Goal: Transaction & Acquisition: Book appointment/travel/reservation

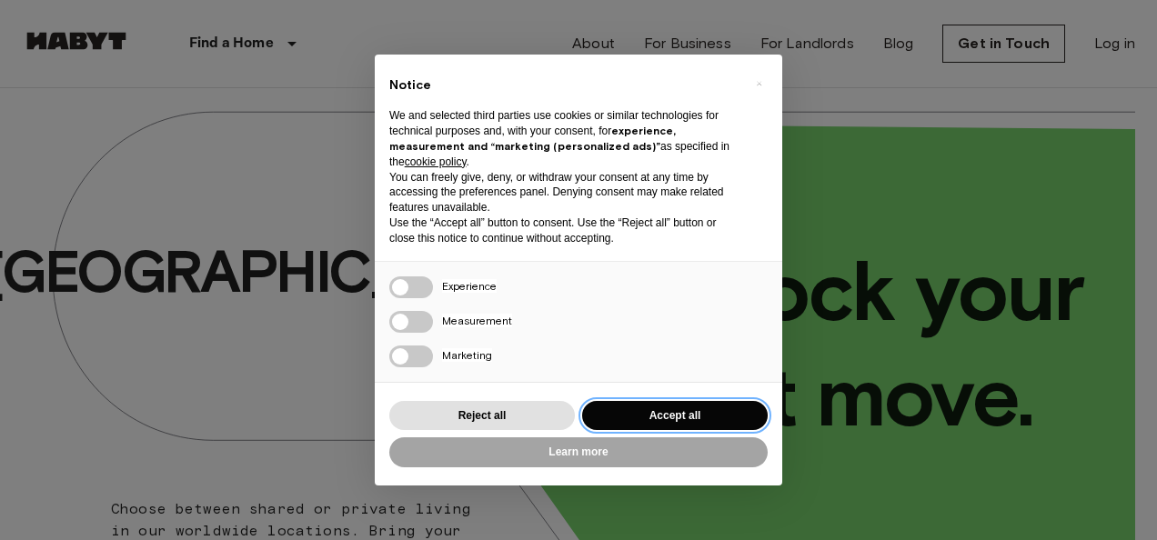
click at [659, 402] on button "Accept all" at bounding box center [675, 416] width 186 height 30
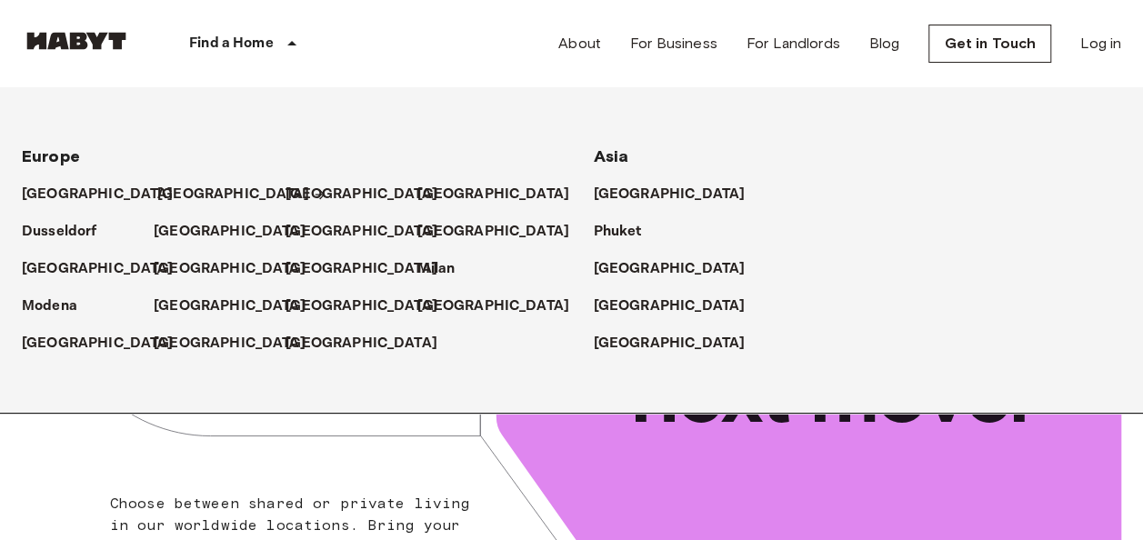
click at [189, 190] on p "[GEOGRAPHIC_DATA]" at bounding box center [233, 195] width 152 height 22
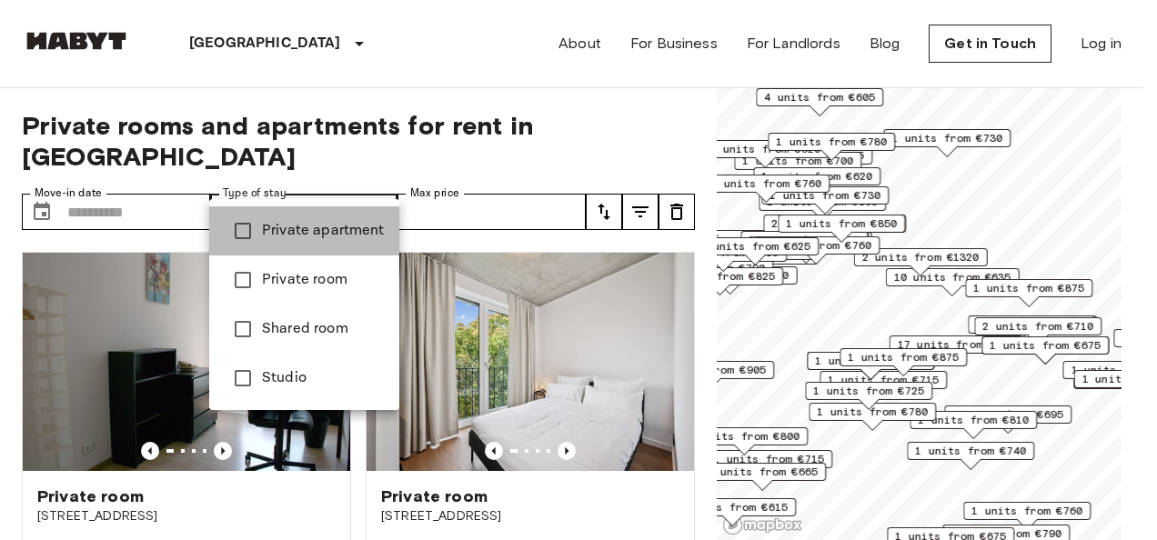
click at [271, 235] on span "Private apartment" at bounding box center [323, 231] width 123 height 22
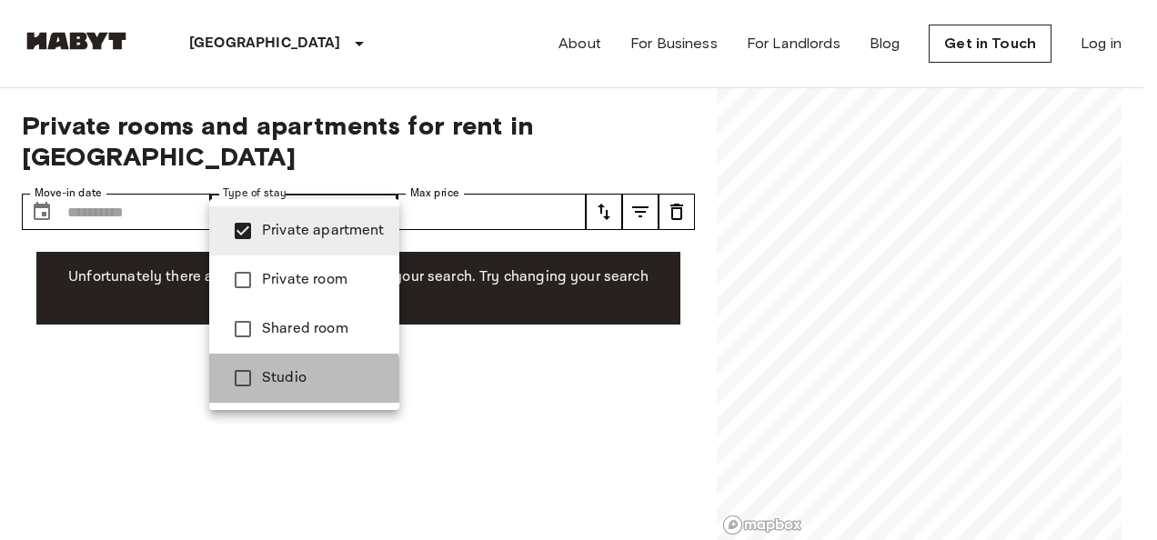
click at [280, 380] on span "Studio" at bounding box center [323, 378] width 123 height 22
type input "**********"
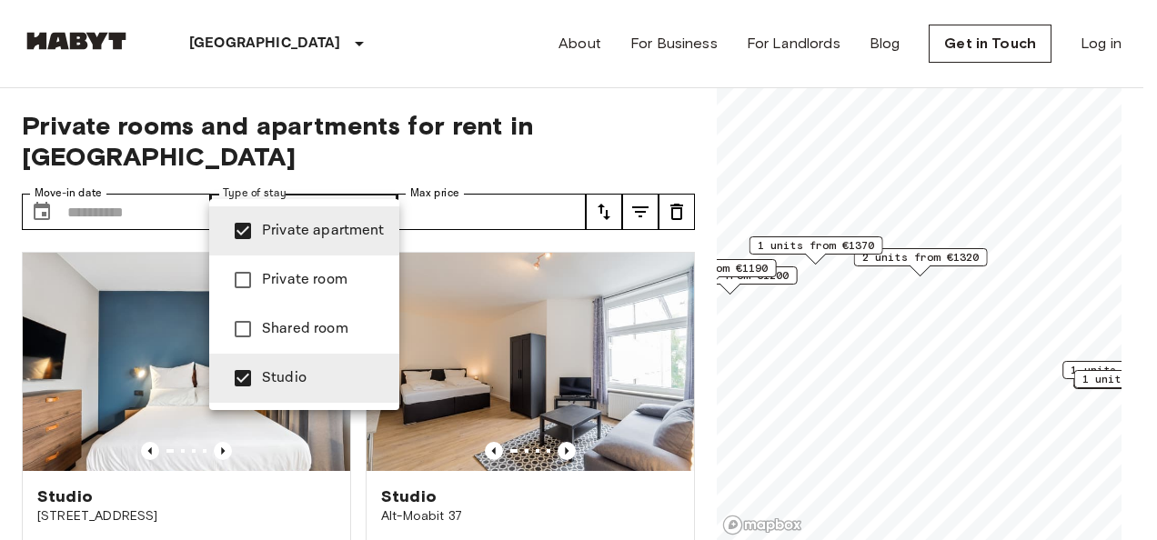
click at [495, 187] on div at bounding box center [578, 270] width 1157 height 540
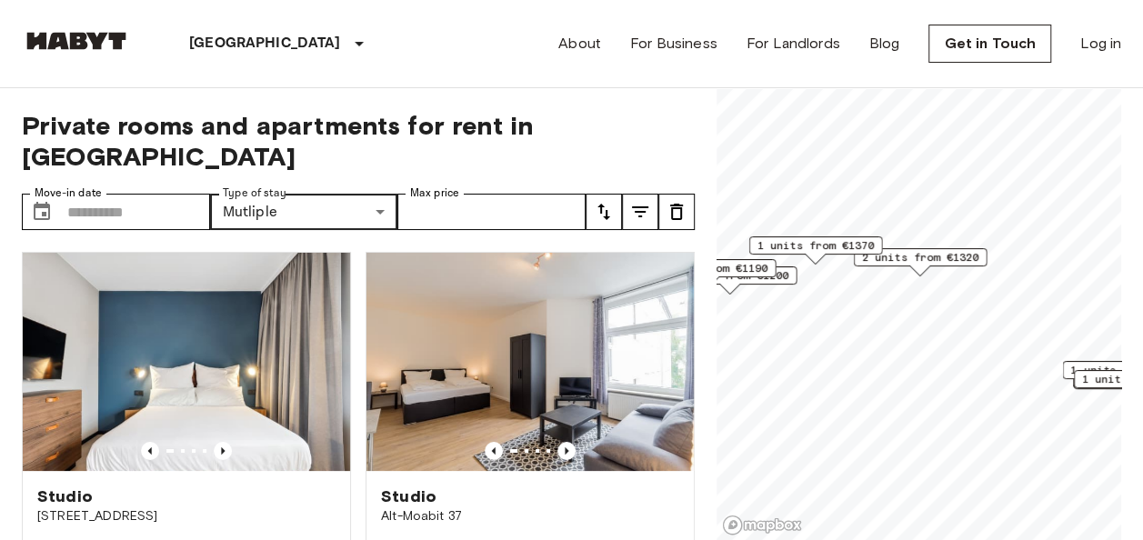
click at [616, 194] on button "tune" at bounding box center [604, 212] width 36 height 36
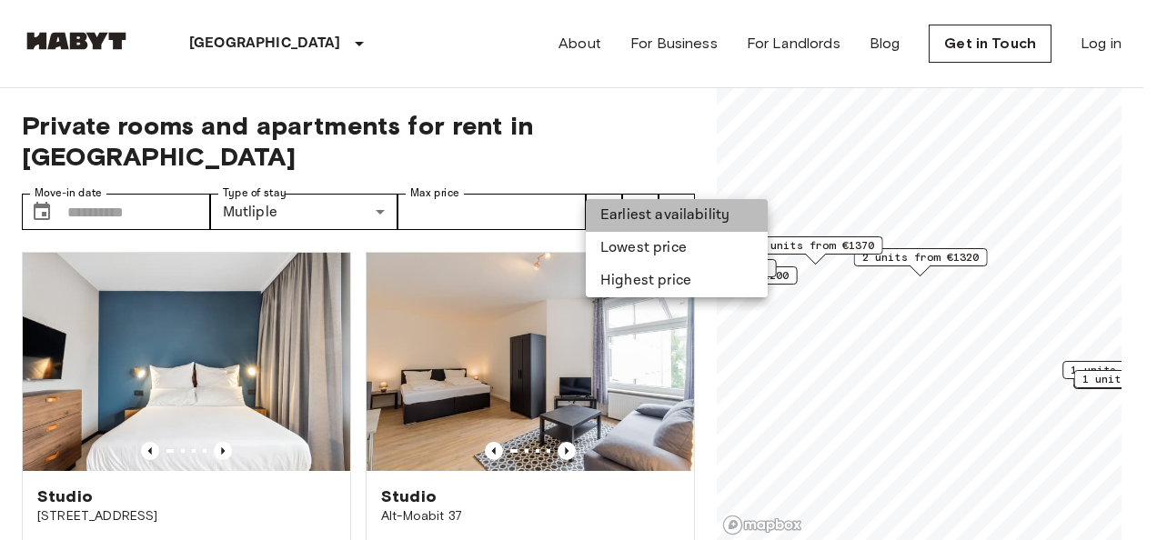
click at [611, 212] on li "Earliest availability" at bounding box center [677, 215] width 182 height 33
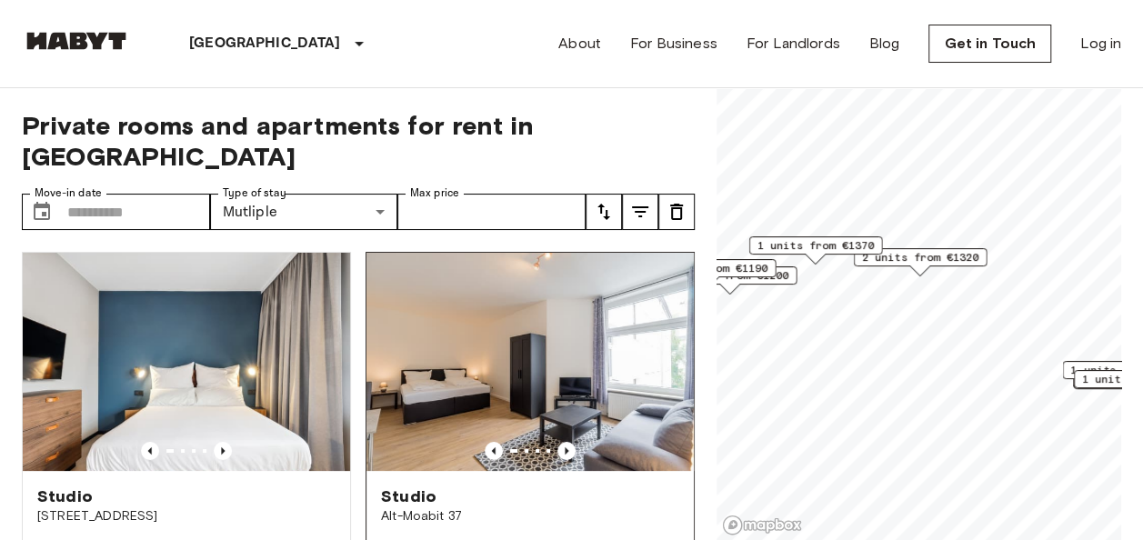
scroll to position [75, 0]
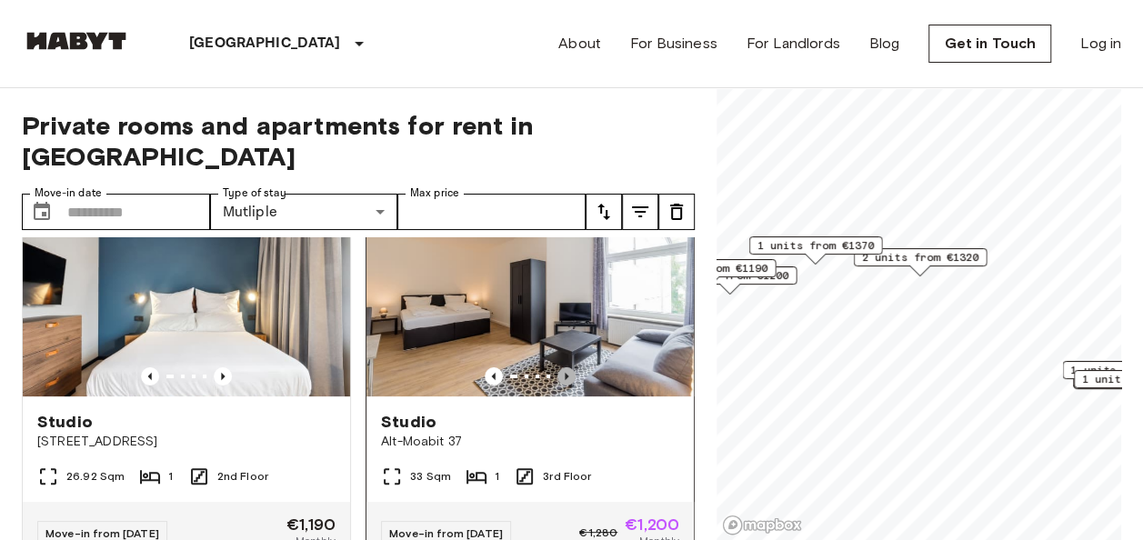
click at [562, 367] on icon "Previous image" at bounding box center [567, 376] width 18 height 18
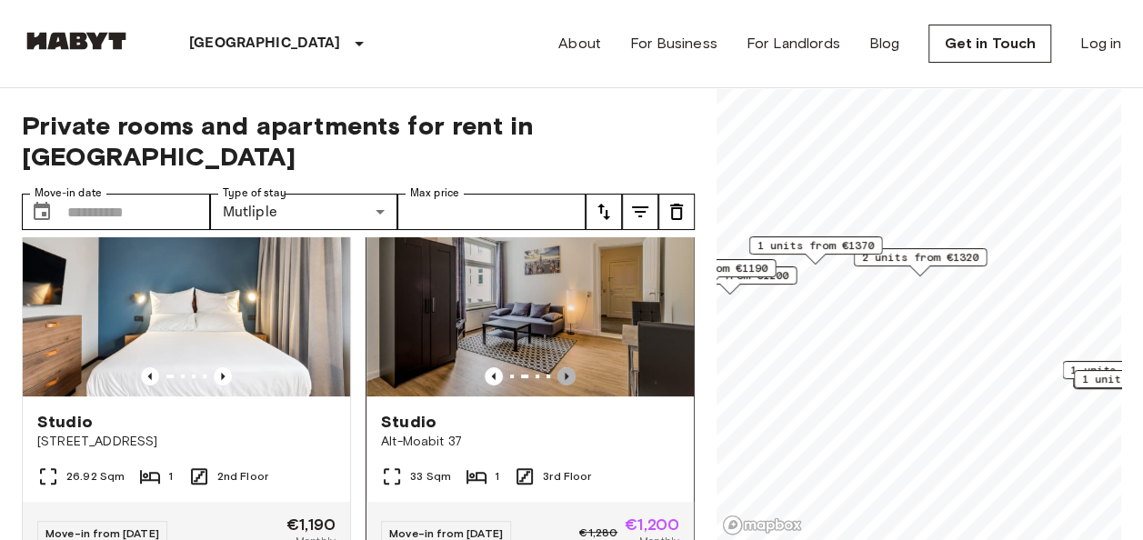
click at [562, 367] on icon "Previous image" at bounding box center [567, 376] width 18 height 18
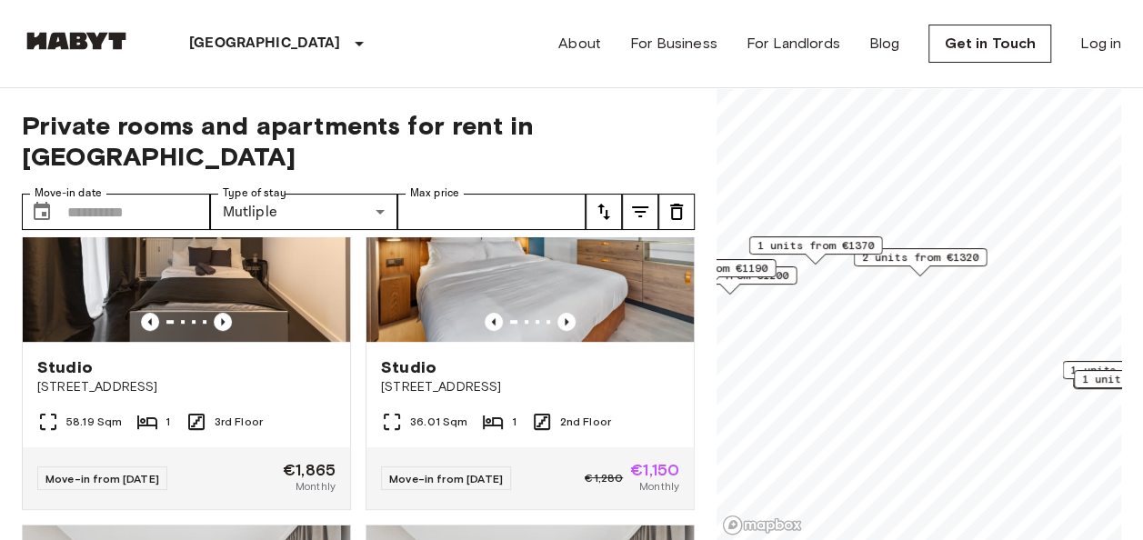
scroll to position [532, 0]
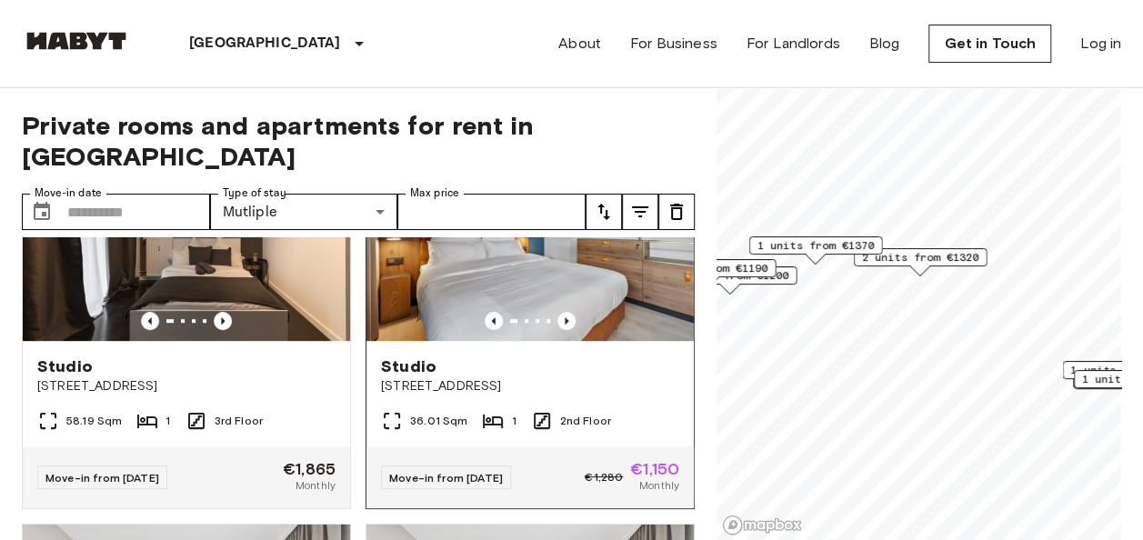
click at [590, 268] on img at bounding box center [530, 232] width 327 height 218
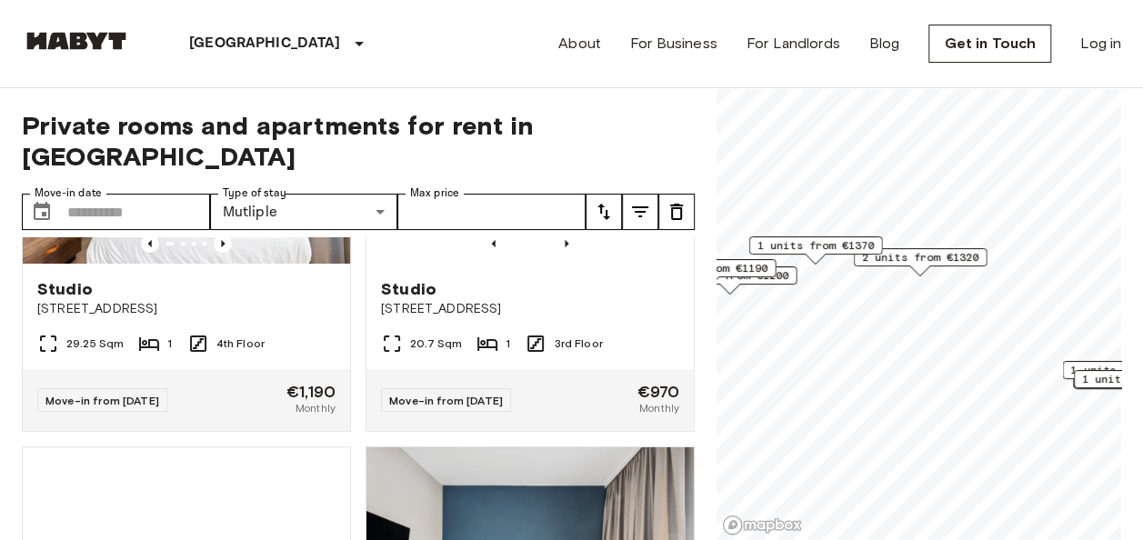
scroll to position [3423, 0]
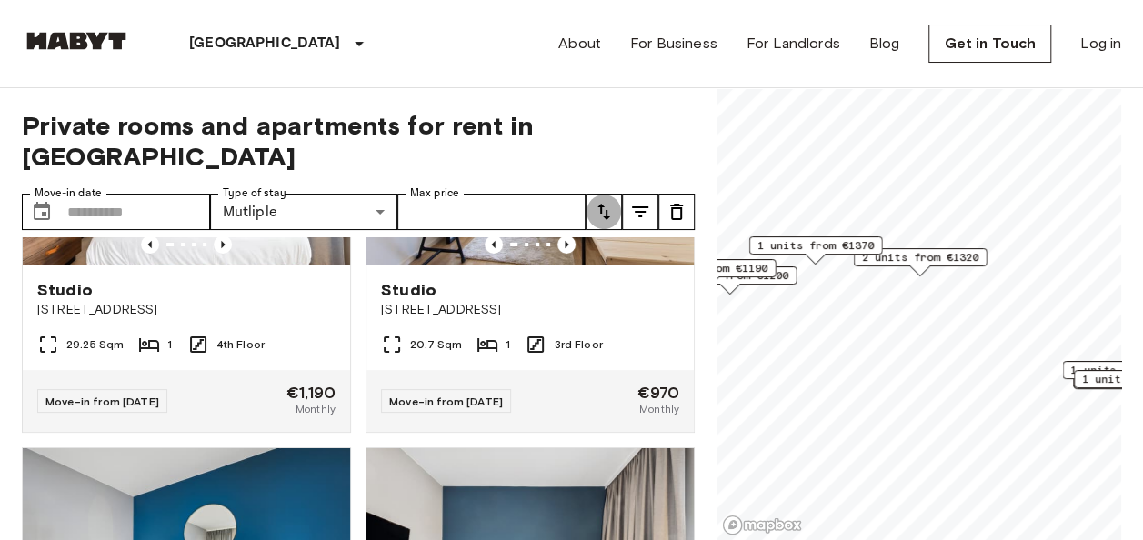
click at [605, 201] on icon "tune" at bounding box center [604, 212] width 22 height 22
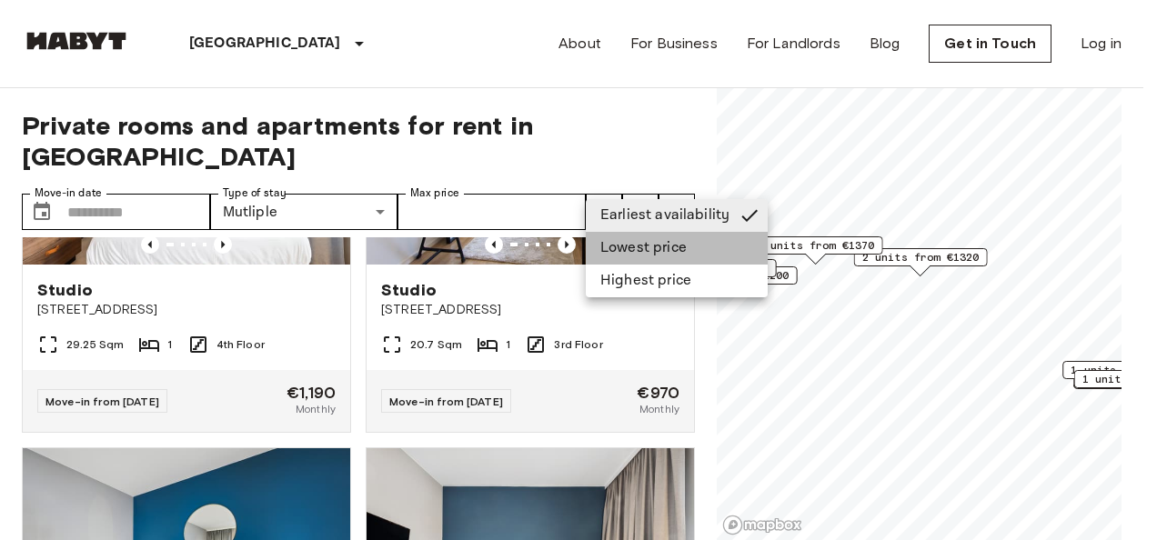
click at [628, 257] on li "Lowest price" at bounding box center [677, 248] width 182 height 33
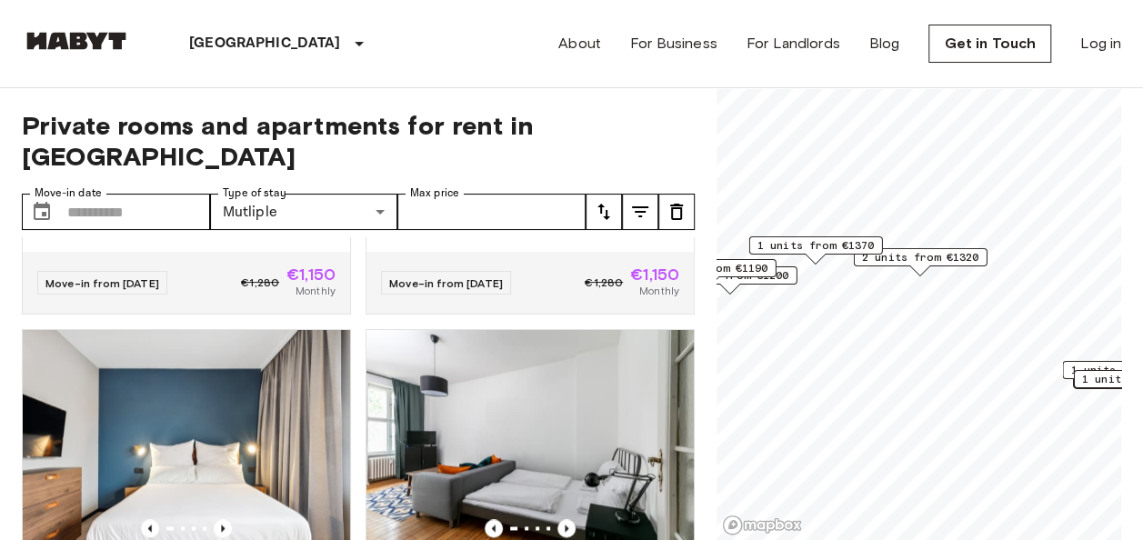
scroll to position [1321, 0]
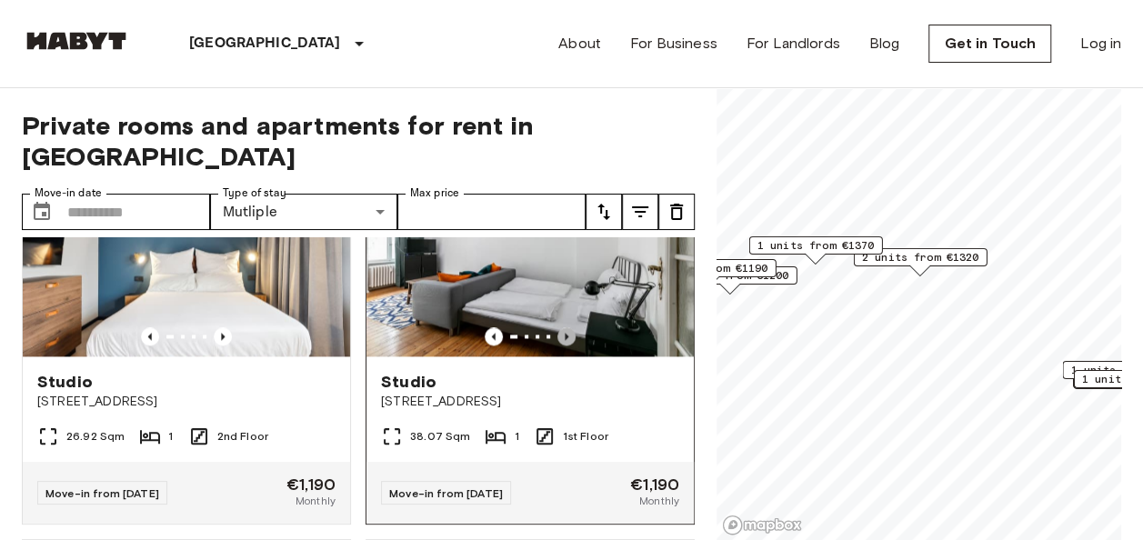
click at [558, 327] on icon "Previous image" at bounding box center [567, 336] width 18 height 18
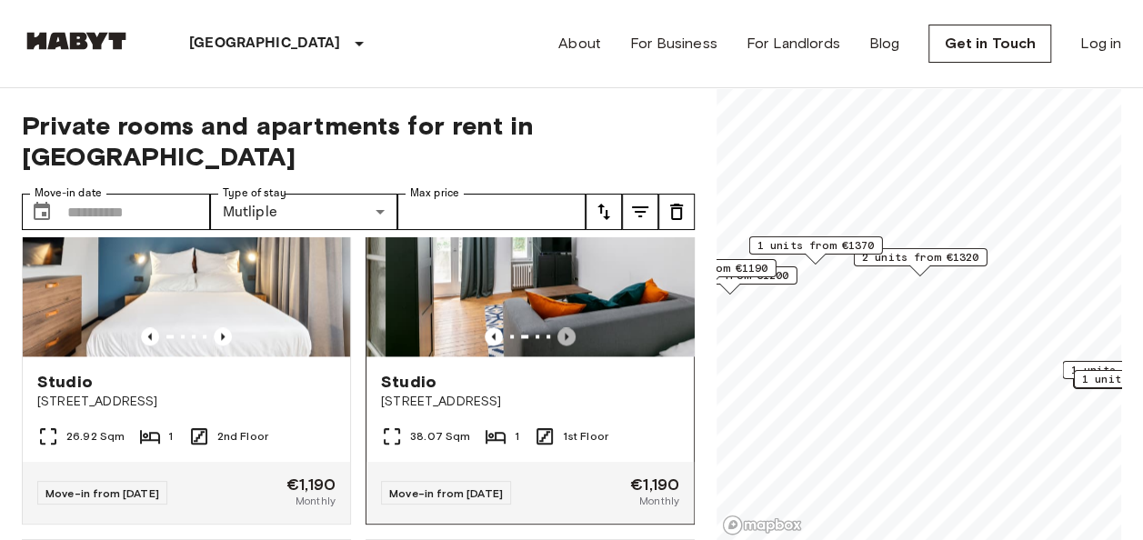
click at [558, 327] on icon "Previous image" at bounding box center [567, 336] width 18 height 18
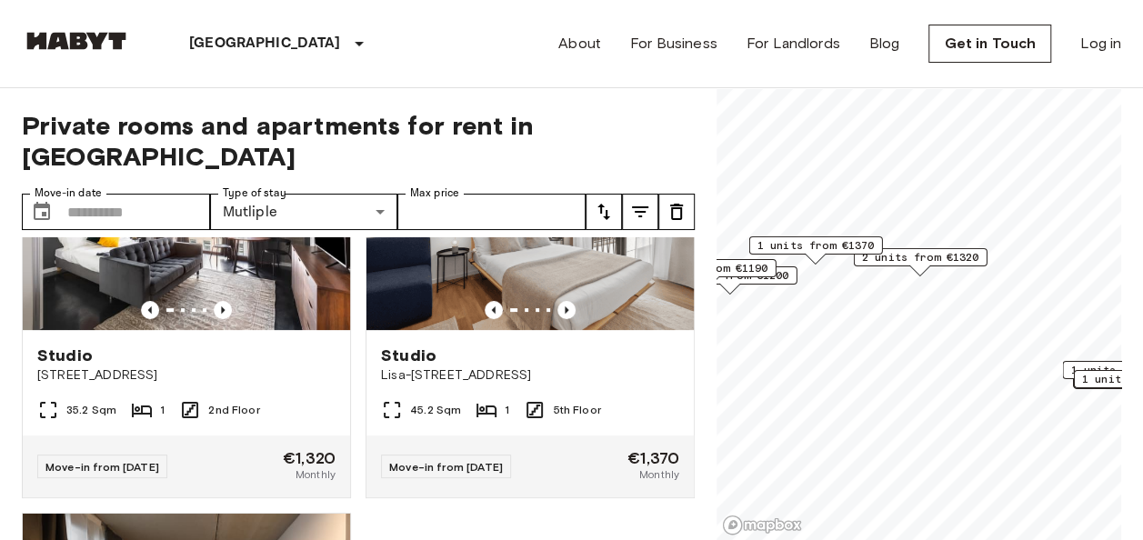
scroll to position [3819, 0]
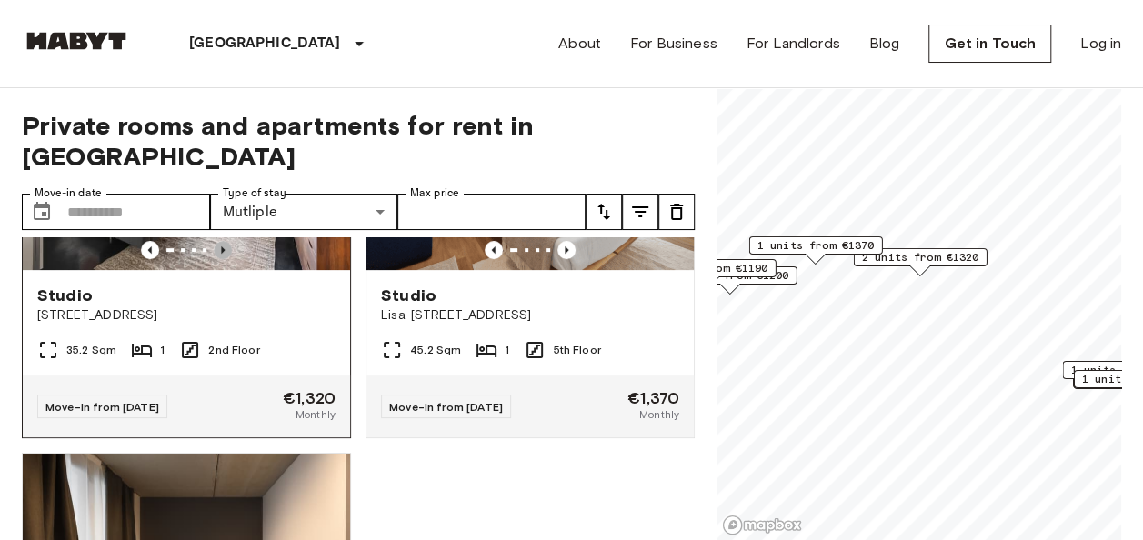
click at [220, 259] on icon "Previous image" at bounding box center [223, 250] width 18 height 18
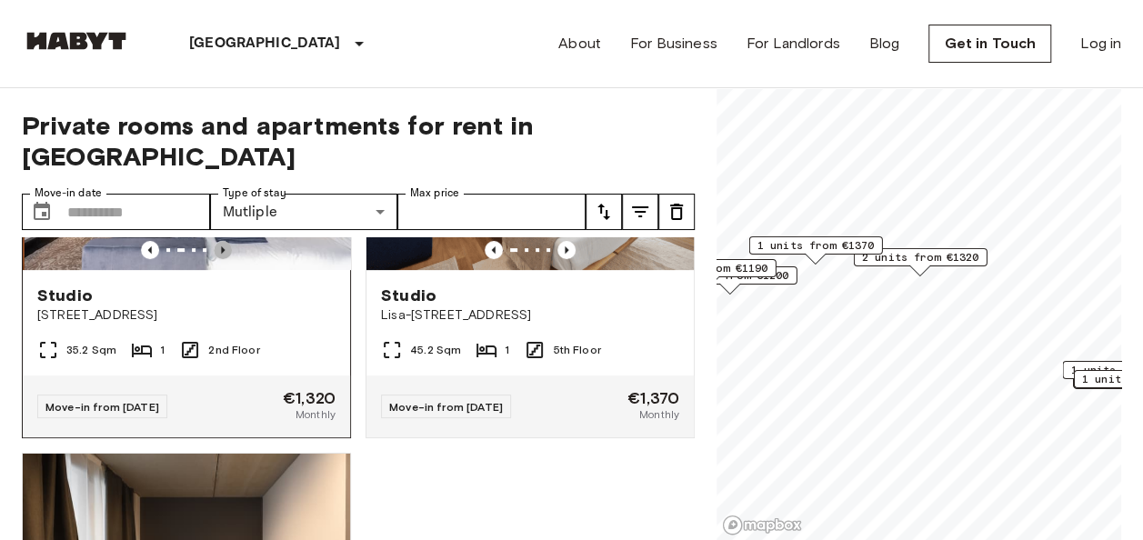
click at [220, 259] on icon "Previous image" at bounding box center [223, 250] width 18 height 18
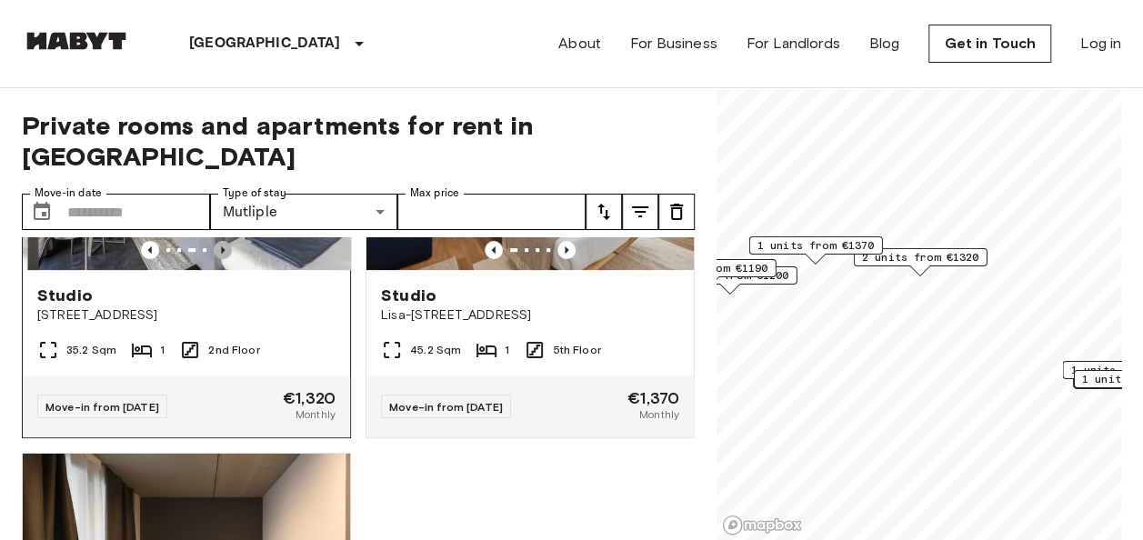
click at [220, 259] on icon "Previous image" at bounding box center [223, 250] width 18 height 18
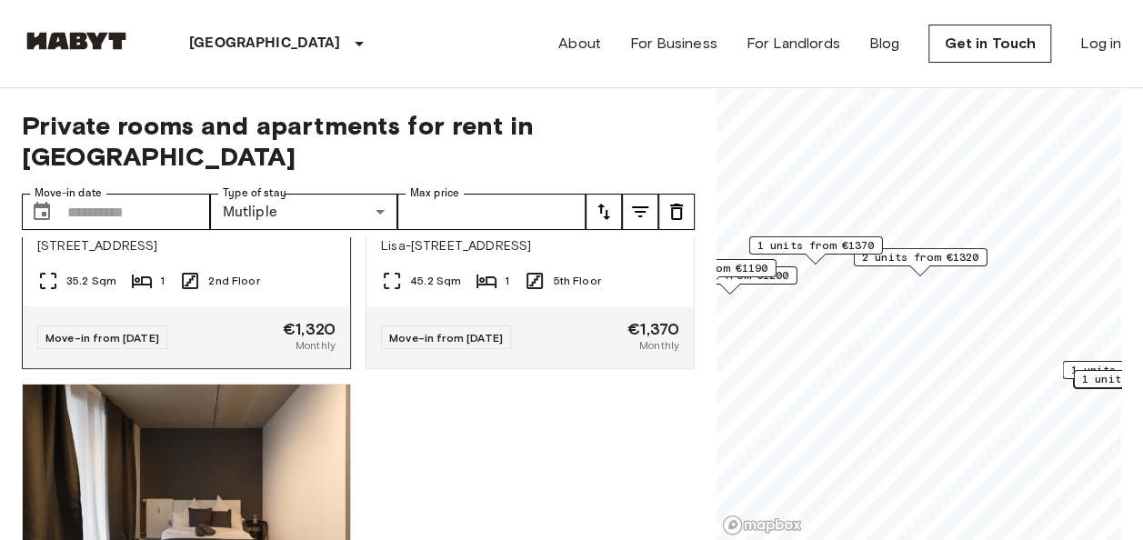
scroll to position [3827, 0]
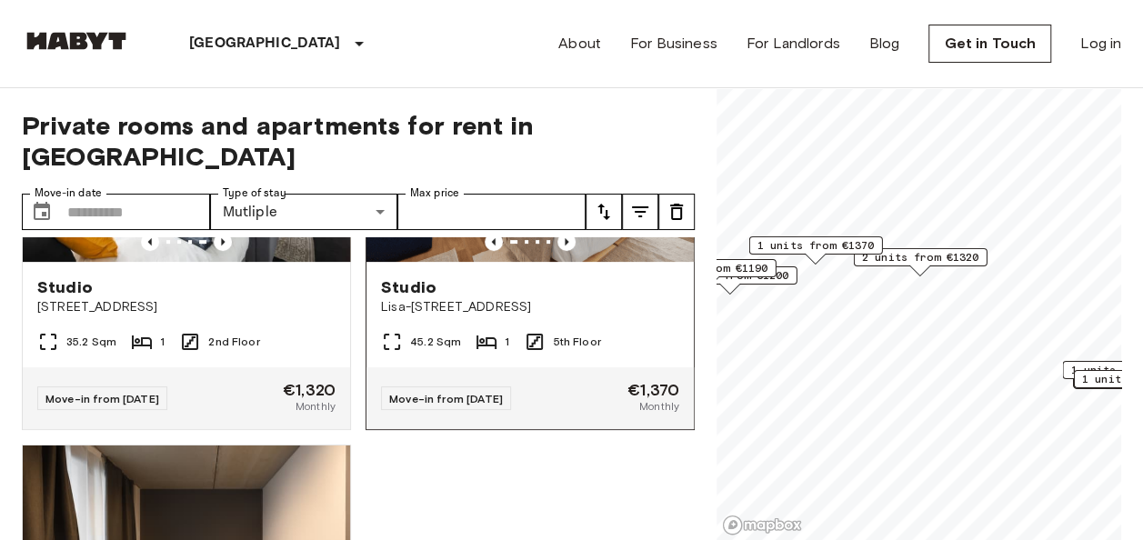
click at [446, 261] on img at bounding box center [530, 153] width 327 height 218
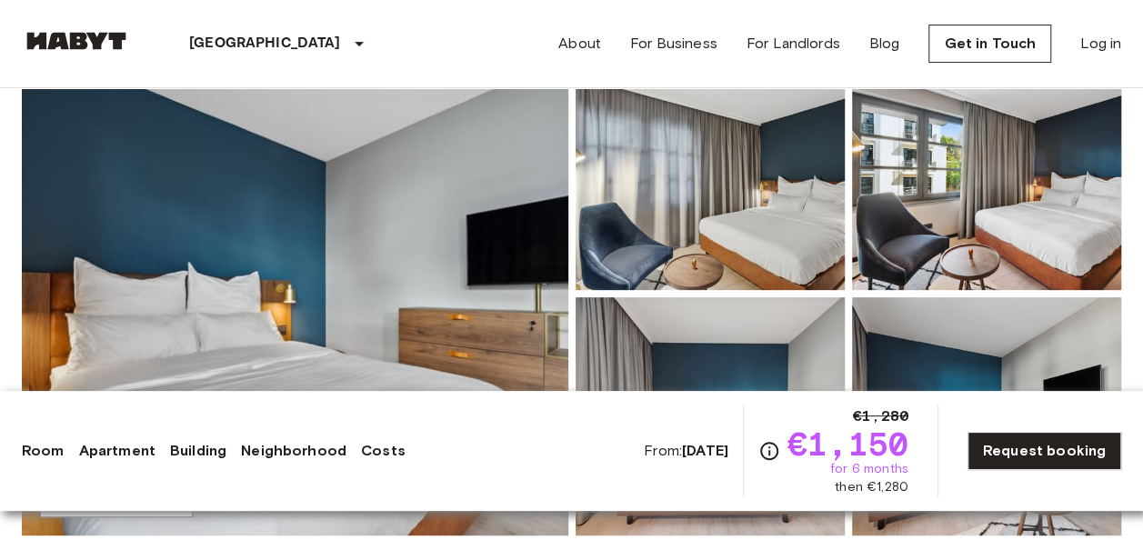
scroll to position [203, 0]
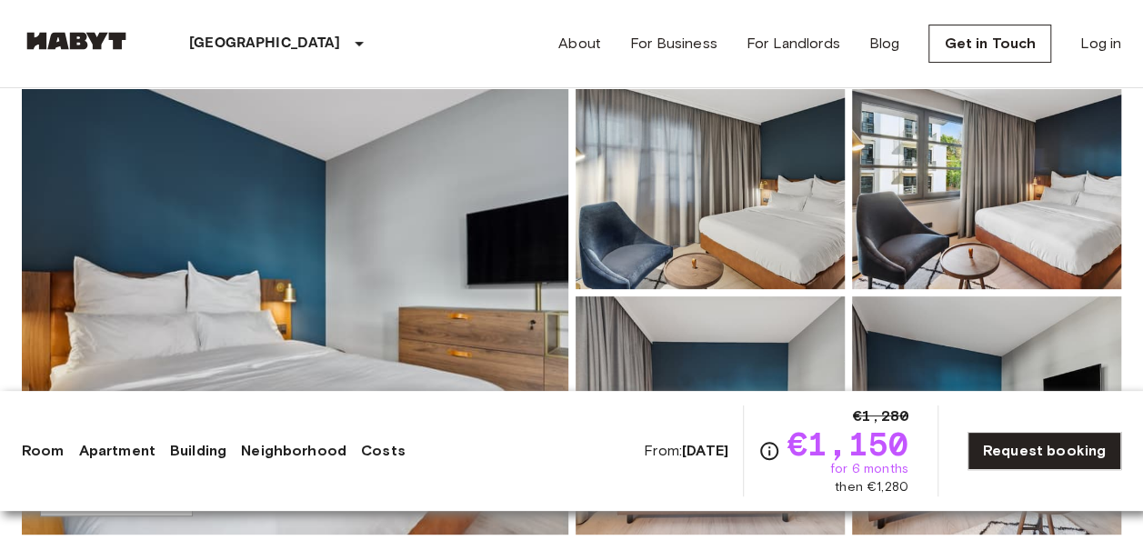
click at [455, 219] on img at bounding box center [295, 293] width 547 height 484
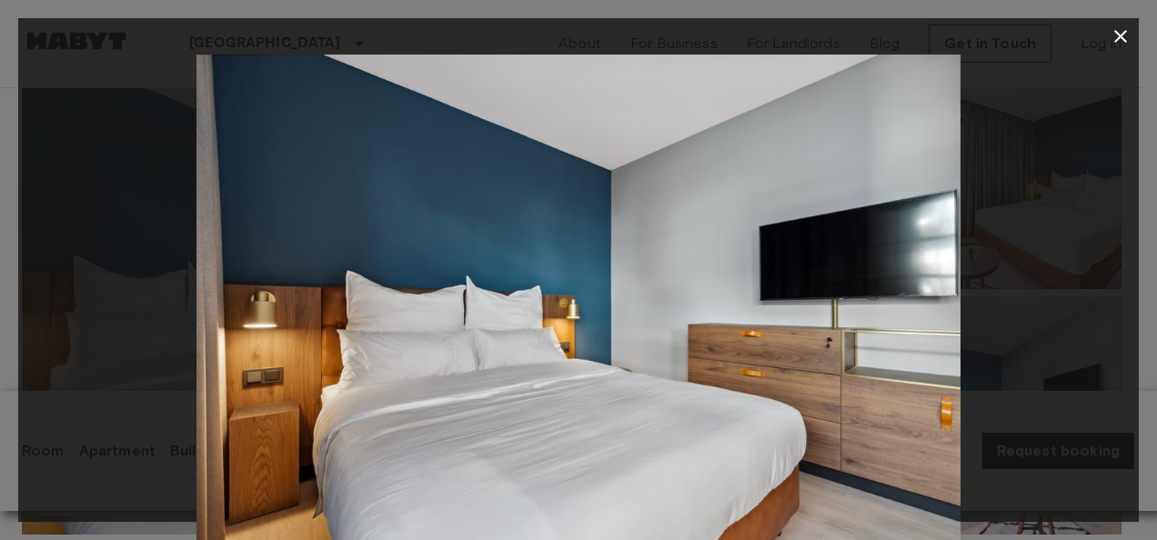
click at [924, 320] on img at bounding box center [578, 309] width 764 height 509
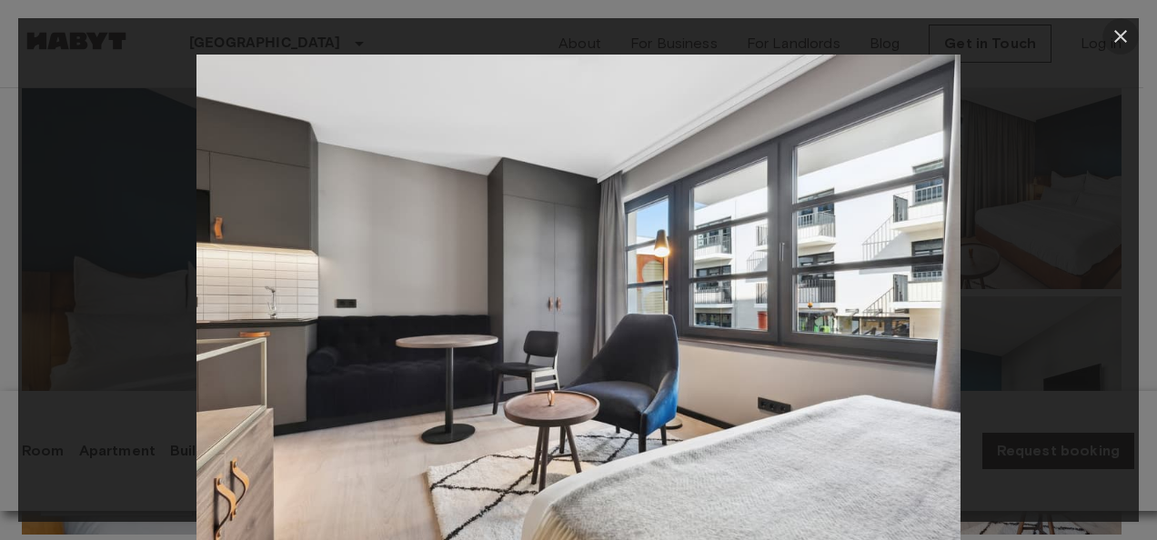
click at [1123, 19] on button "button" at bounding box center [1120, 36] width 36 height 36
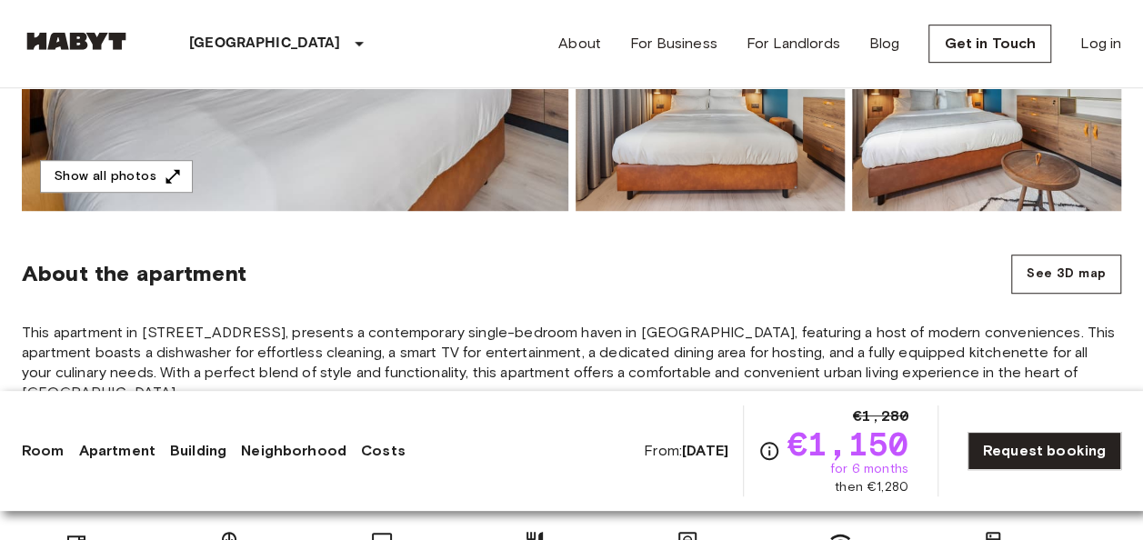
scroll to position [526, 0]
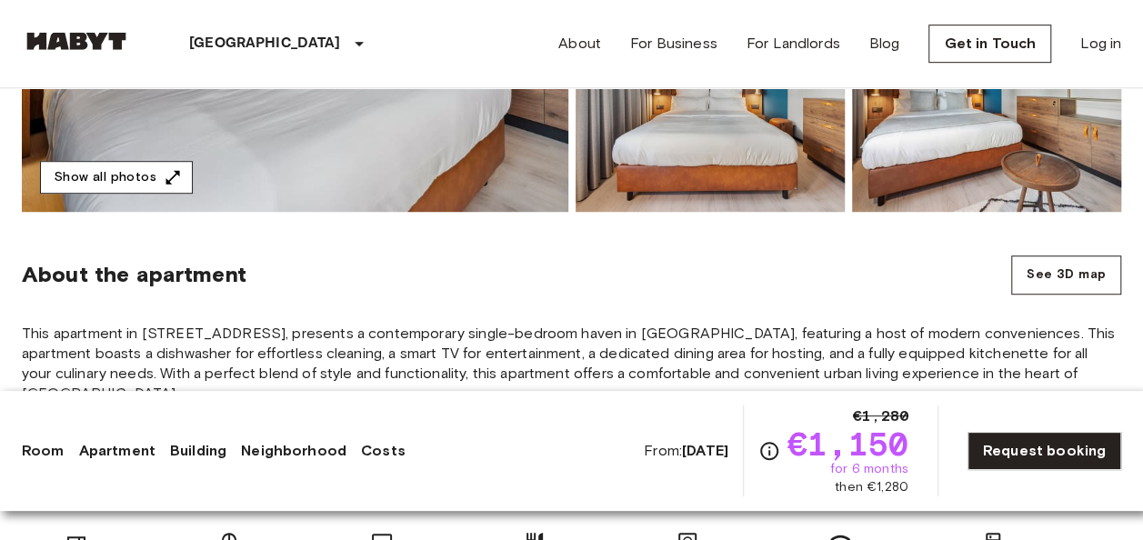
click at [135, 187] on button "Show all photos" at bounding box center [116, 178] width 153 height 34
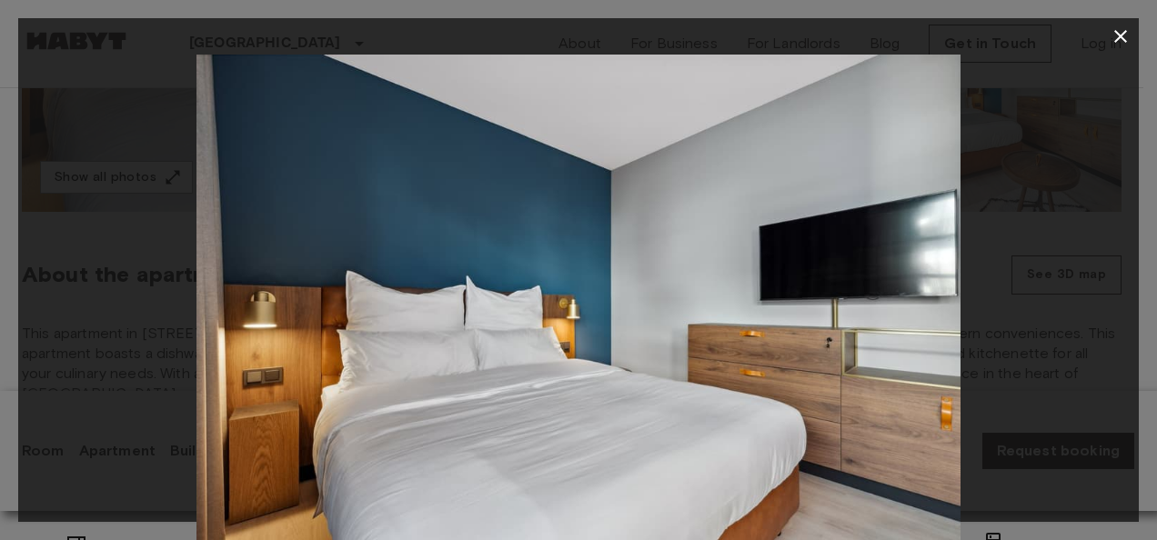
click at [1097, 270] on div at bounding box center [578, 309] width 1121 height 509
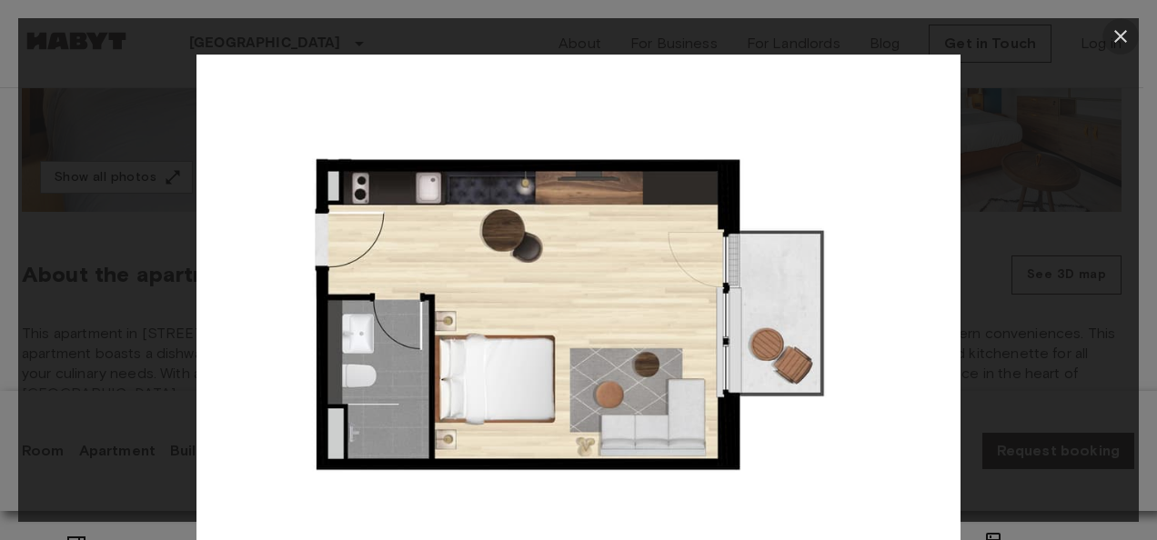
click at [1125, 30] on icon "button" at bounding box center [1120, 36] width 13 height 13
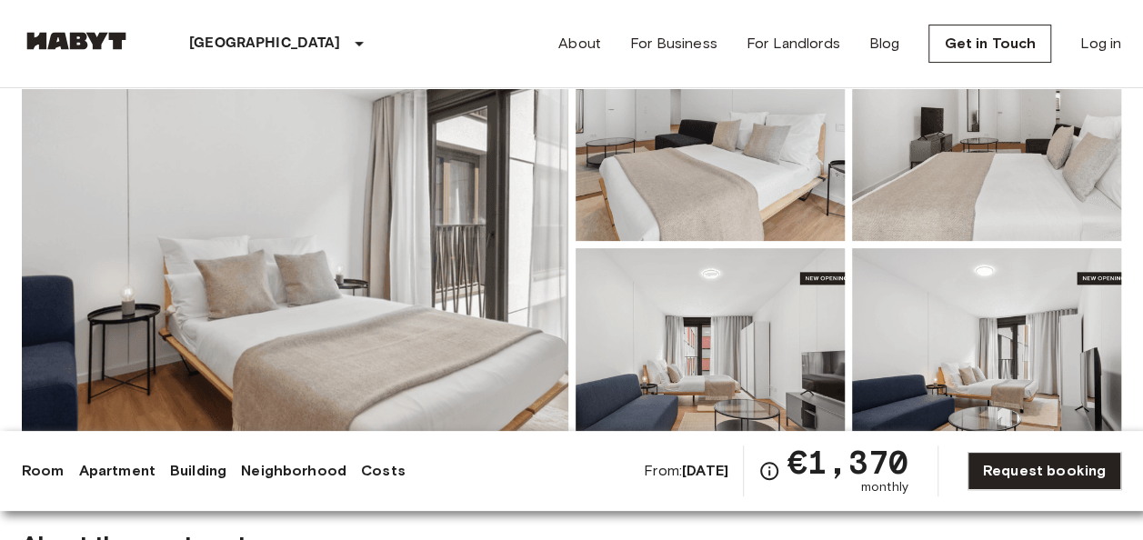
click at [377, 263] on img at bounding box center [295, 245] width 547 height 484
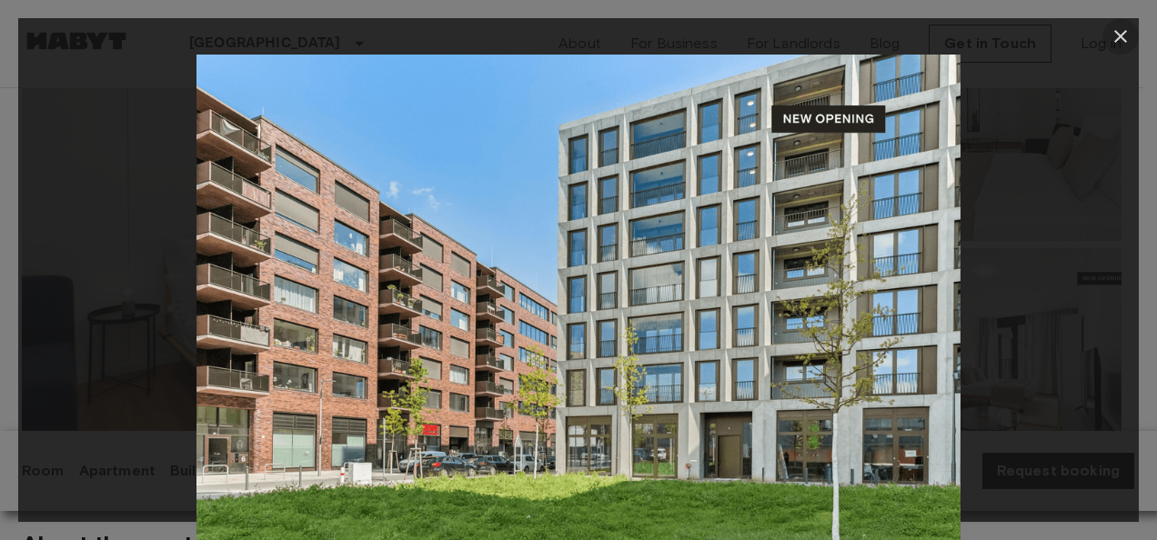
click at [1124, 36] on icon "button" at bounding box center [1121, 36] width 22 height 22
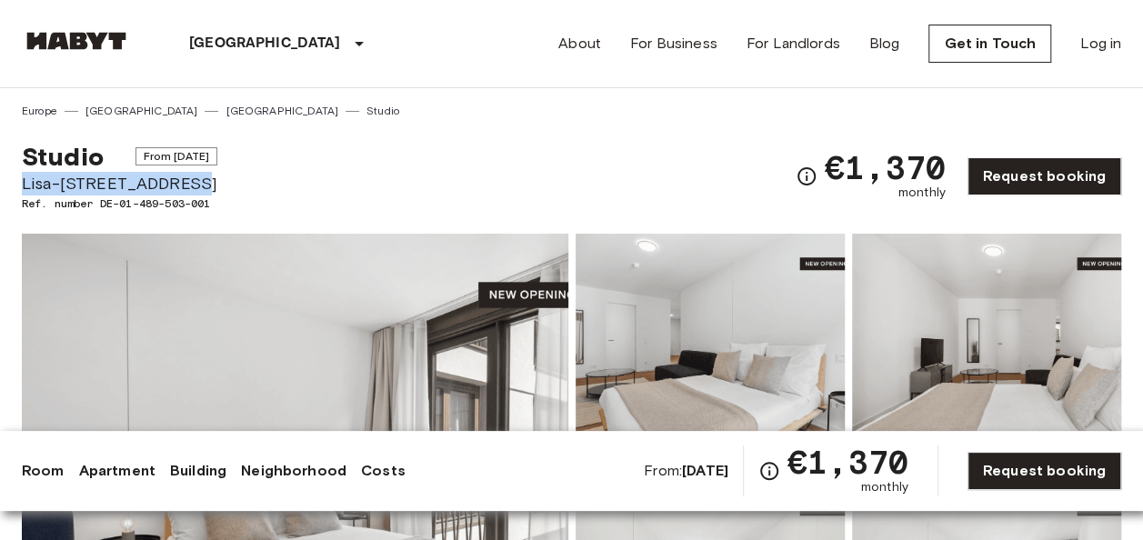
drag, startPoint x: 195, startPoint y: 182, endPoint x: -4, endPoint y: 180, distance: 198.3
copy span "Lisa-[STREET_ADDRESS]"
